Goal: Information Seeking & Learning: Compare options

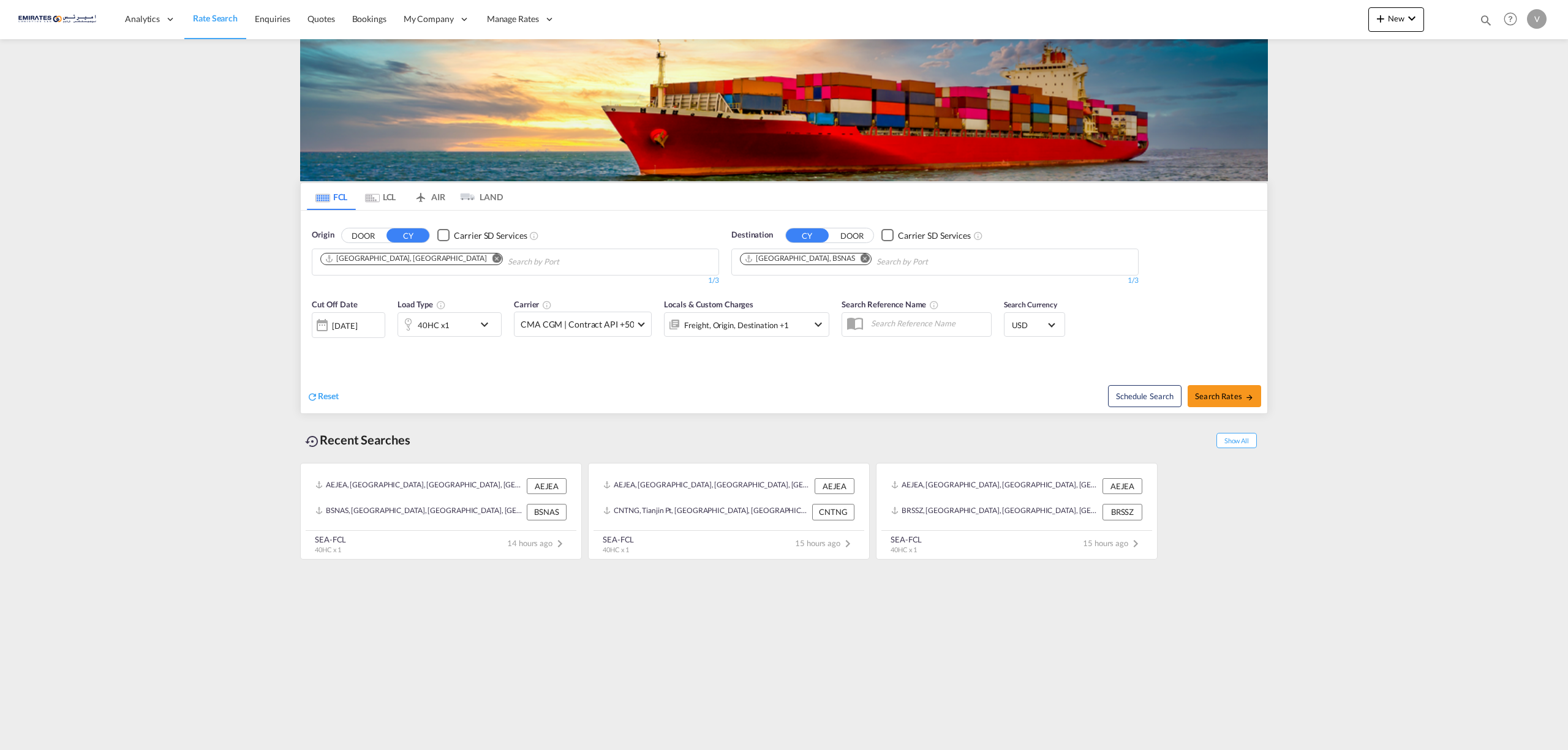
click at [860, 260] on md-icon "Remove" at bounding box center [864, 258] width 9 height 9
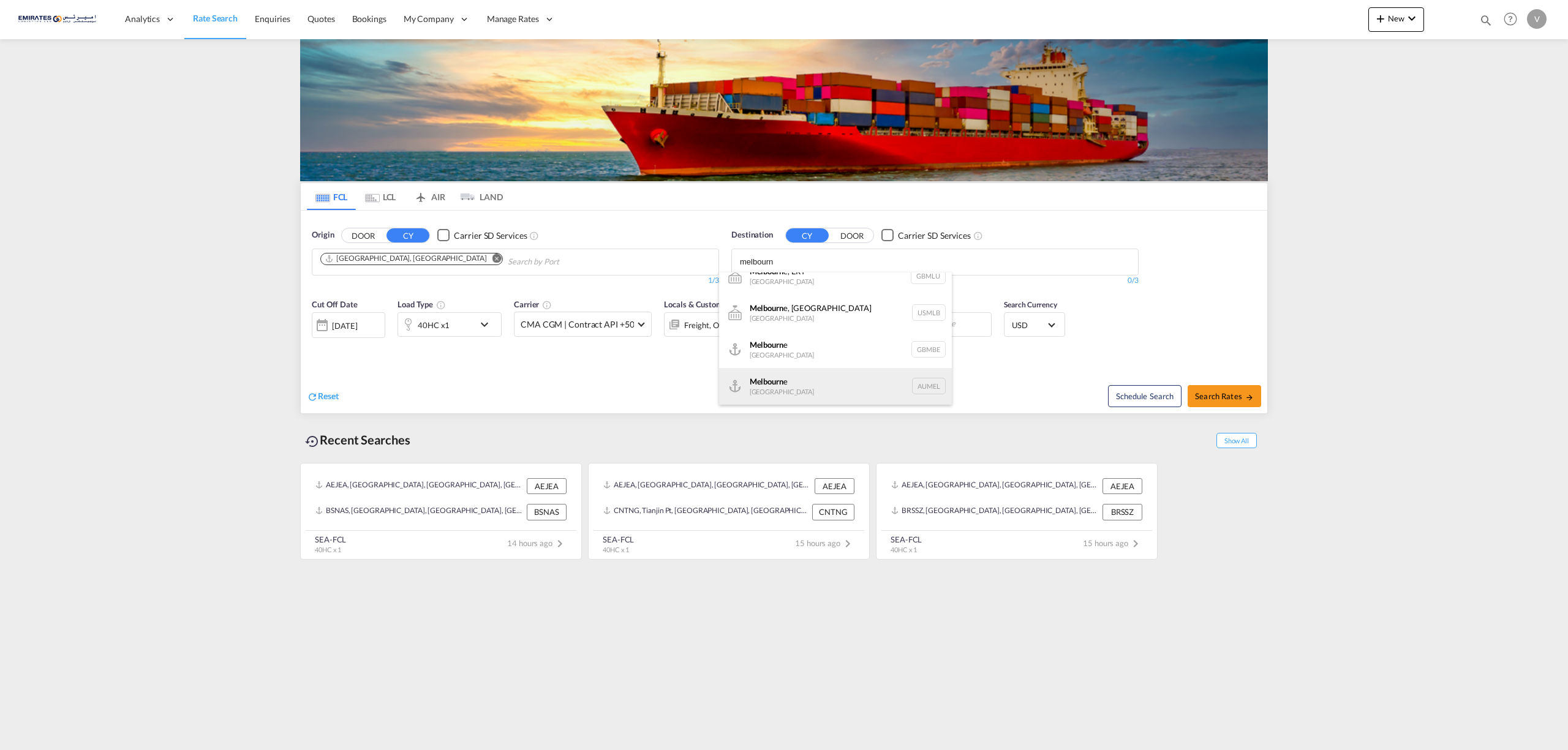
type input "melbourn"
click at [787, 390] on div "Melbourn e [GEOGRAPHIC_DATA] AUMEL" at bounding box center [835, 386] width 233 height 37
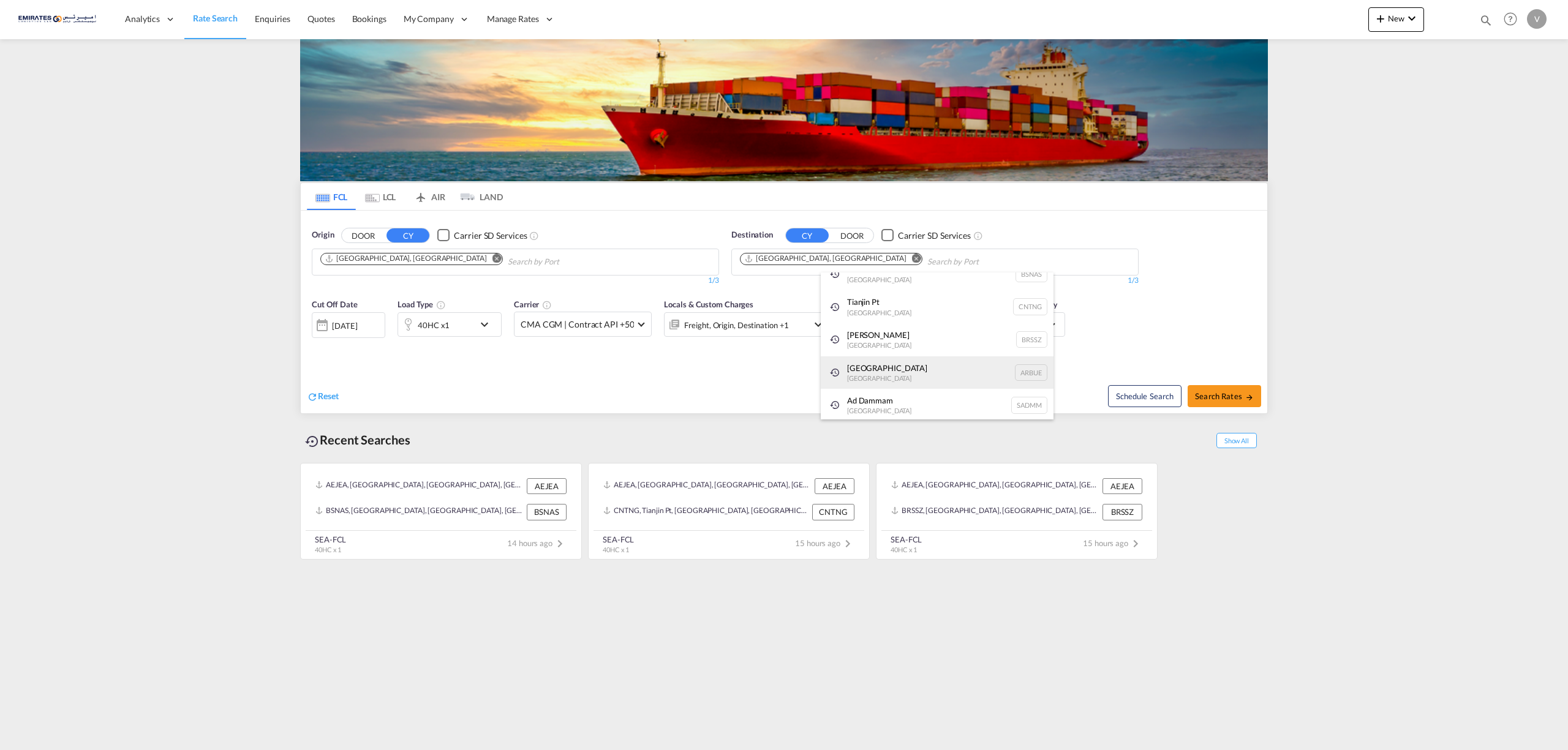
scroll to position [0, 0]
click at [1232, 393] on span "Search Rates" at bounding box center [1224, 397] width 59 height 10
type input "AEJEA to AUMEL / [DATE]"
